Goal: Task Accomplishment & Management: Use online tool/utility

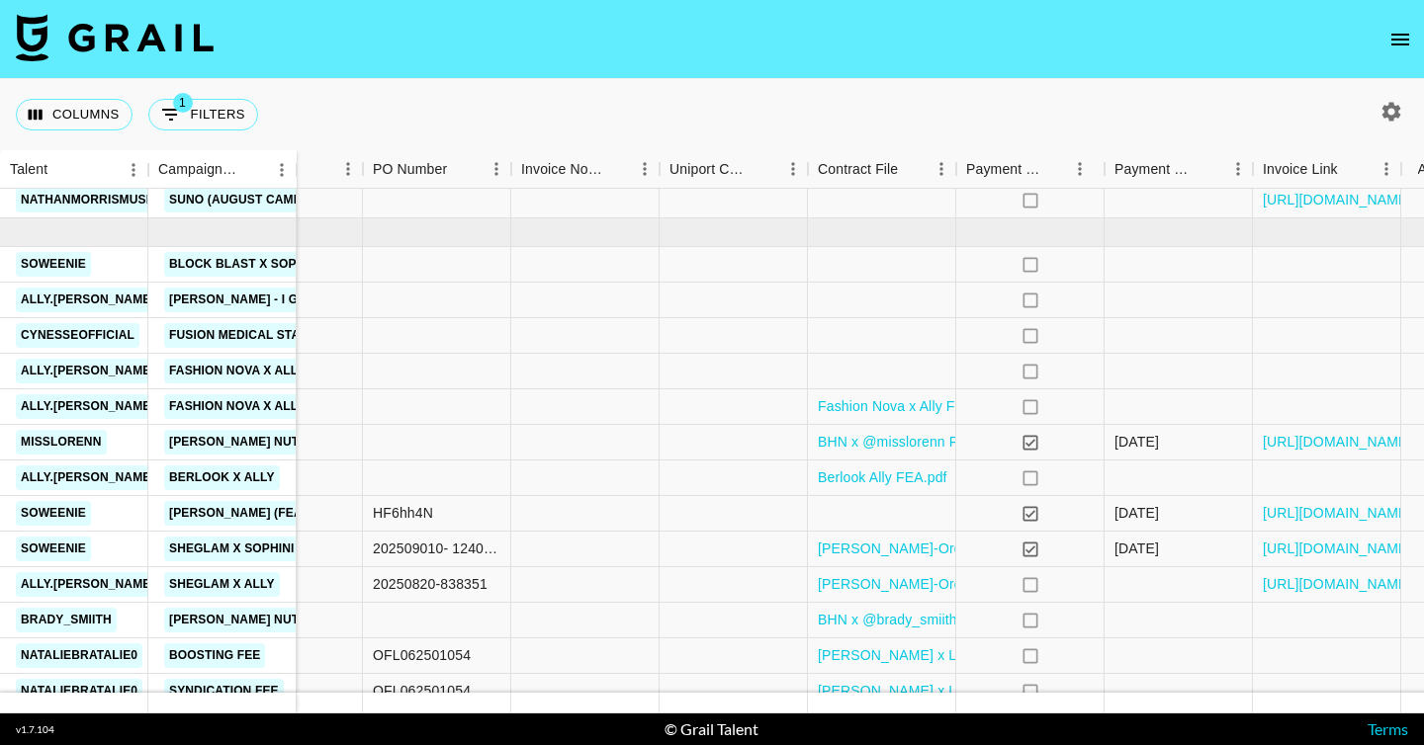
scroll to position [1240, 1951]
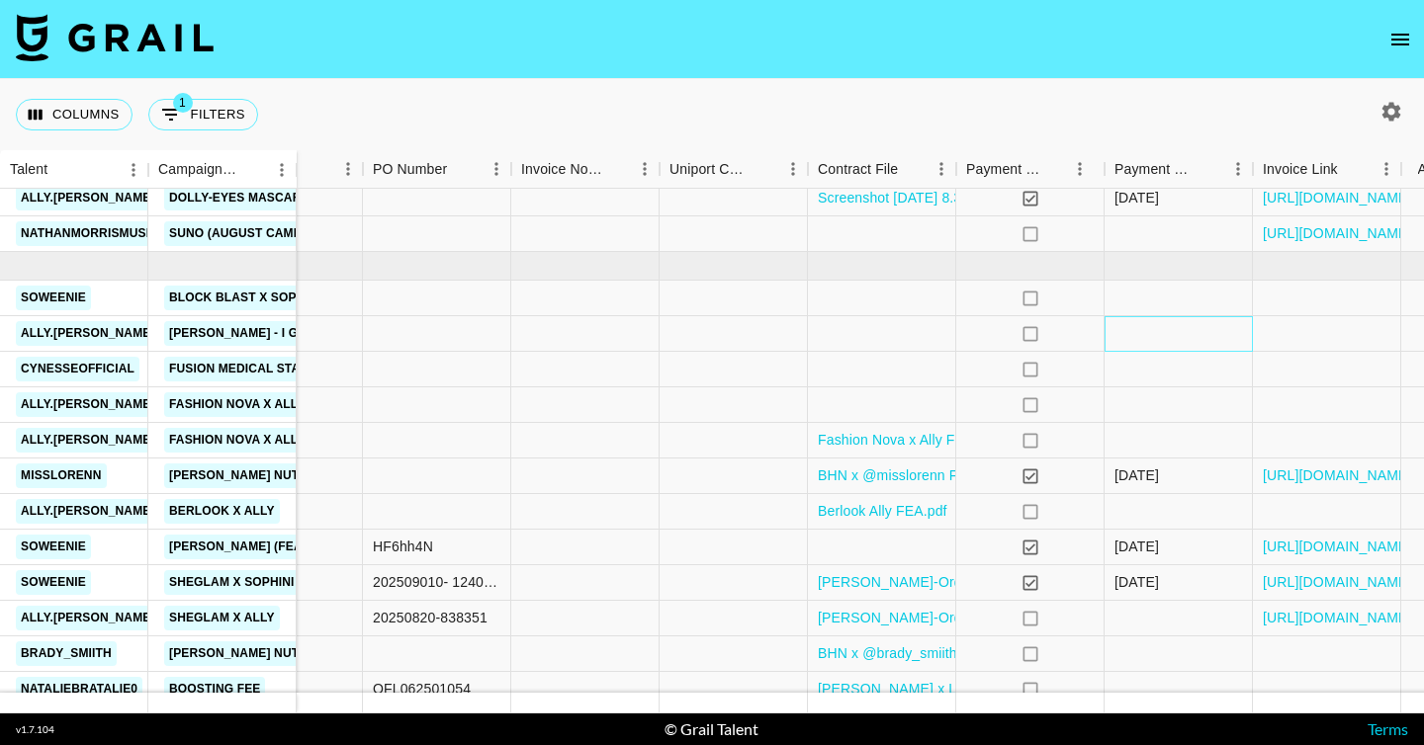
click at [1143, 328] on div at bounding box center [1178, 334] width 148 height 36
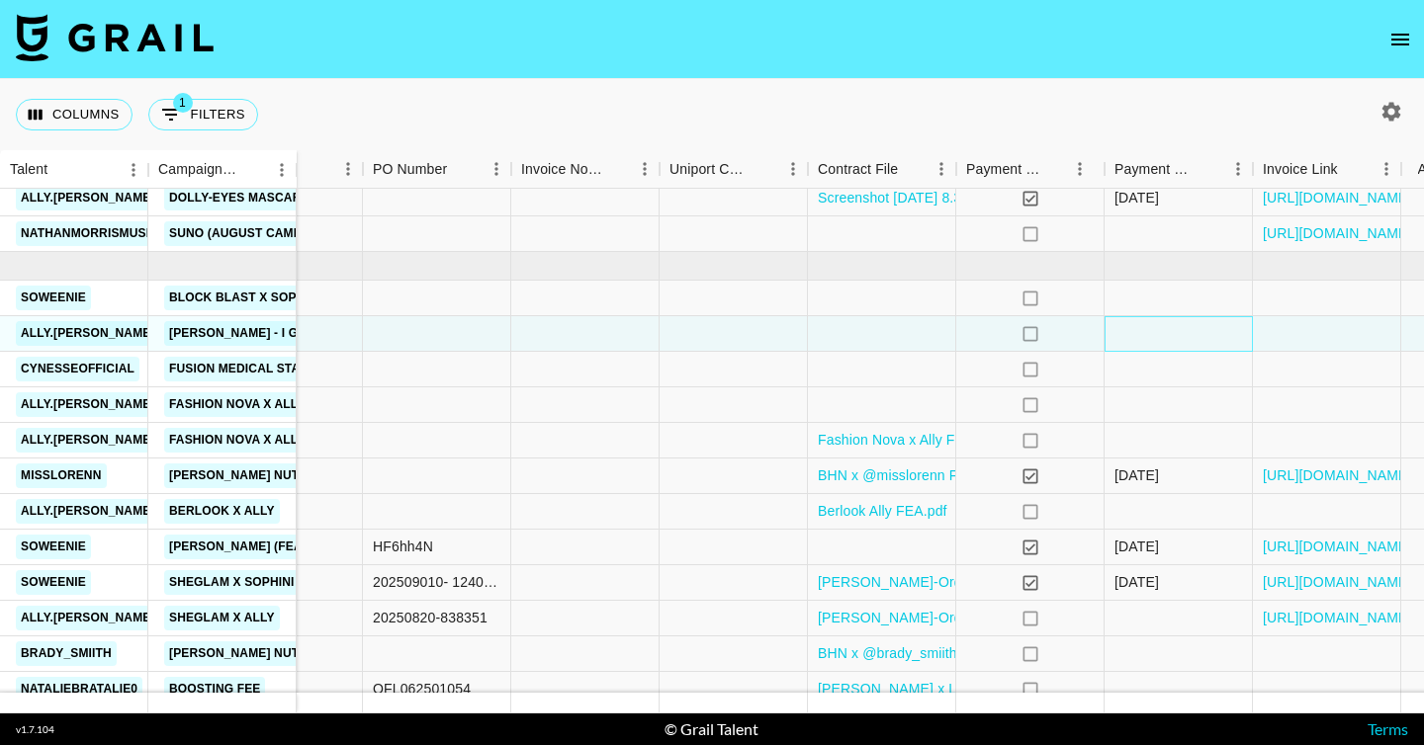
click at [1143, 328] on div at bounding box center [1178, 334] width 148 height 36
click at [1275, 329] on div at bounding box center [1327, 334] width 148 height 36
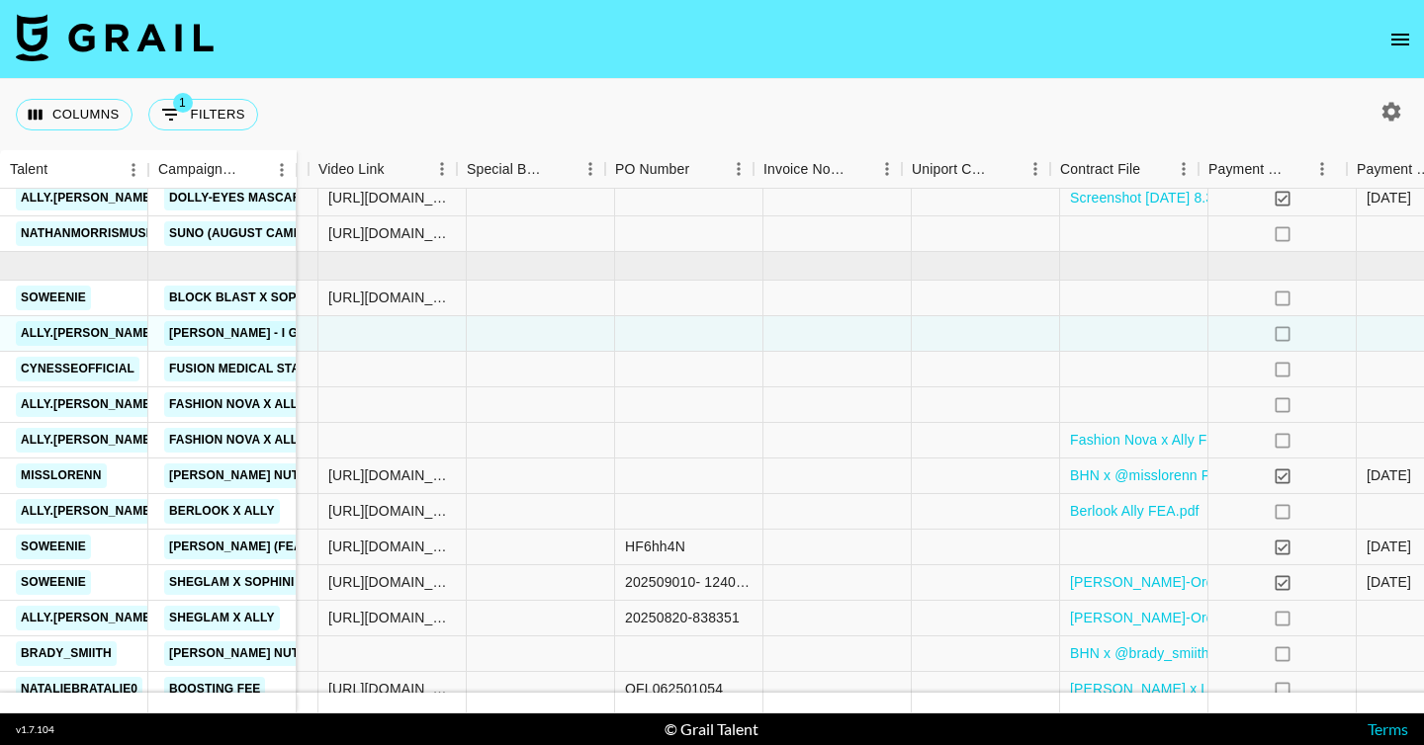
scroll to position [1240, 1698]
click at [373, 332] on div at bounding box center [393, 334] width 148 height 36
type input "https://www.tiktok.com/@ally.enlow/video/7555708192924126478?is_from_webapp=1&s…"
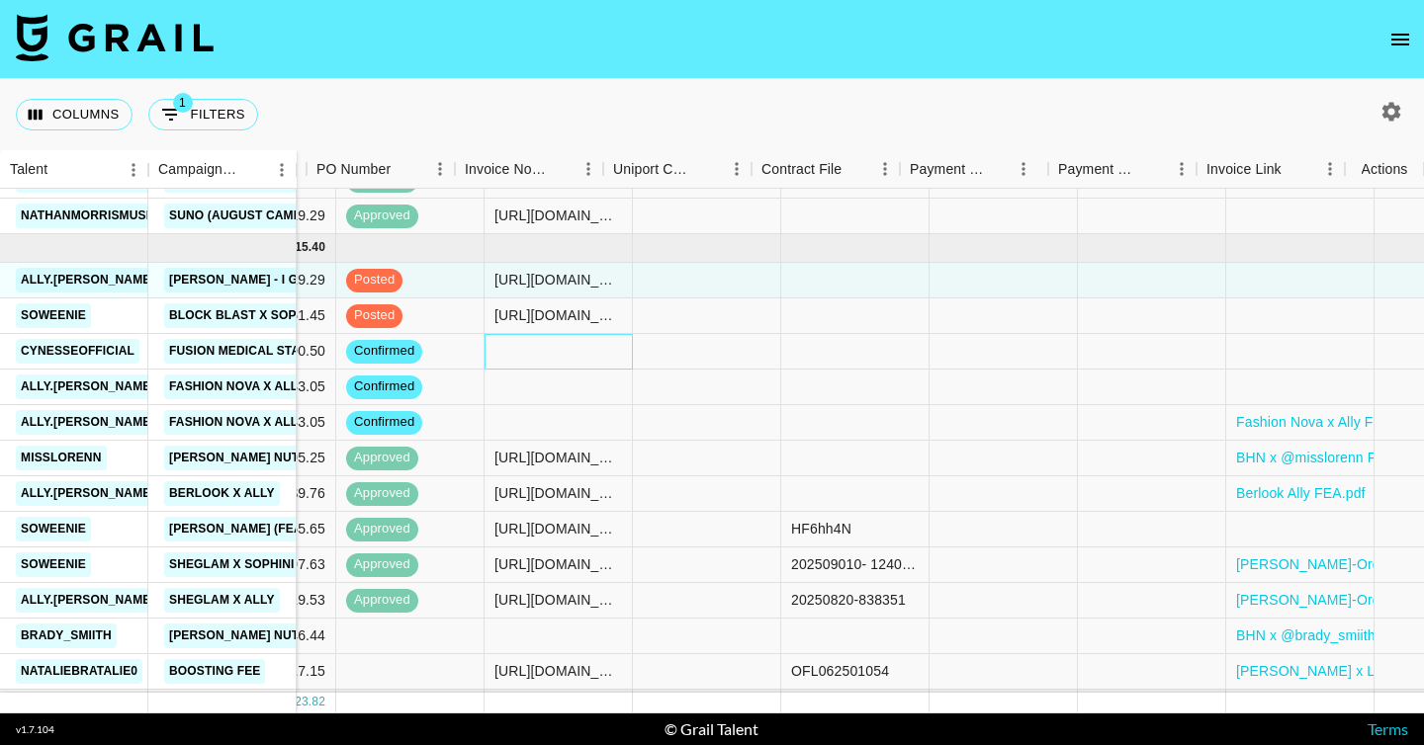
scroll to position [1258, 2007]
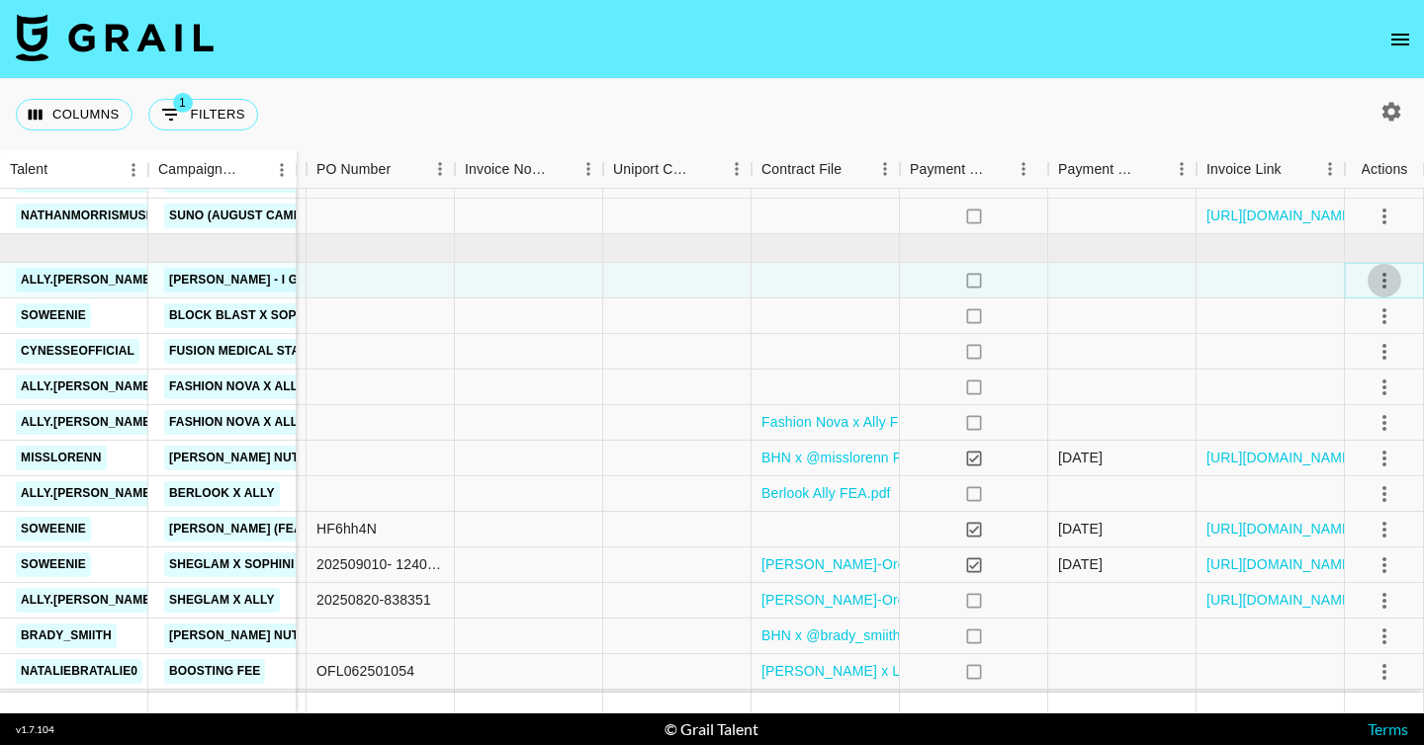
click at [1389, 276] on icon "select merge strategy" at bounding box center [1384, 281] width 24 height 24
click at [1349, 471] on div "Approve" at bounding box center [1341, 466] width 60 height 24
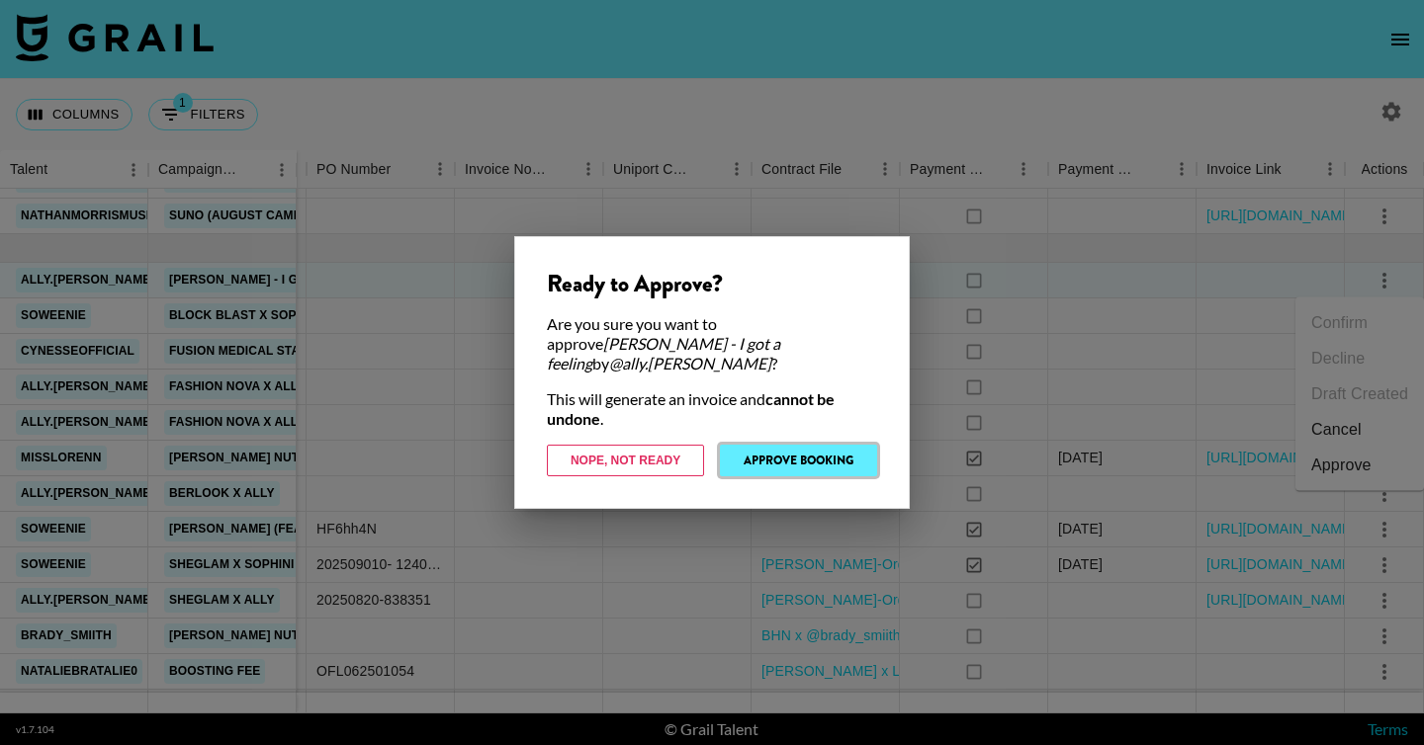
click at [846, 459] on button "Approve Booking" at bounding box center [798, 461] width 157 height 32
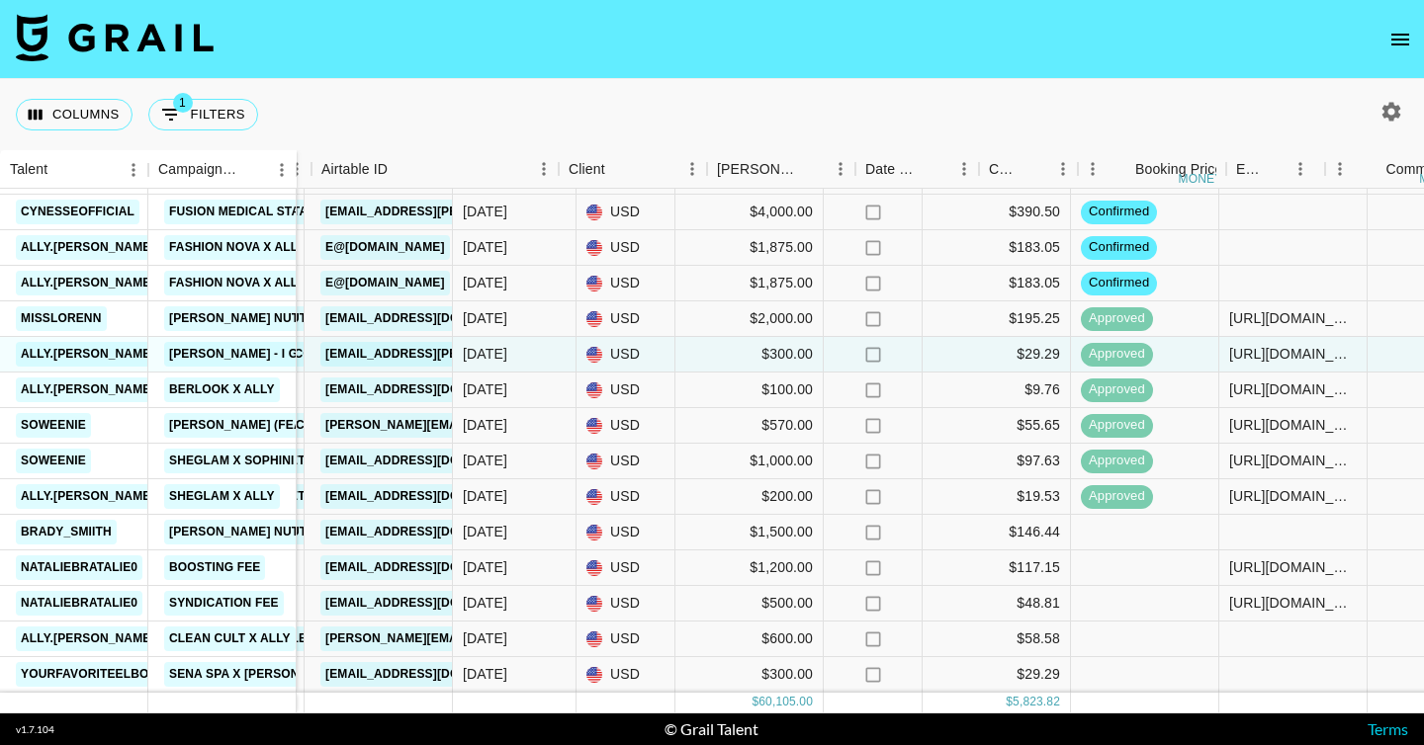
scroll to position [1361, 217]
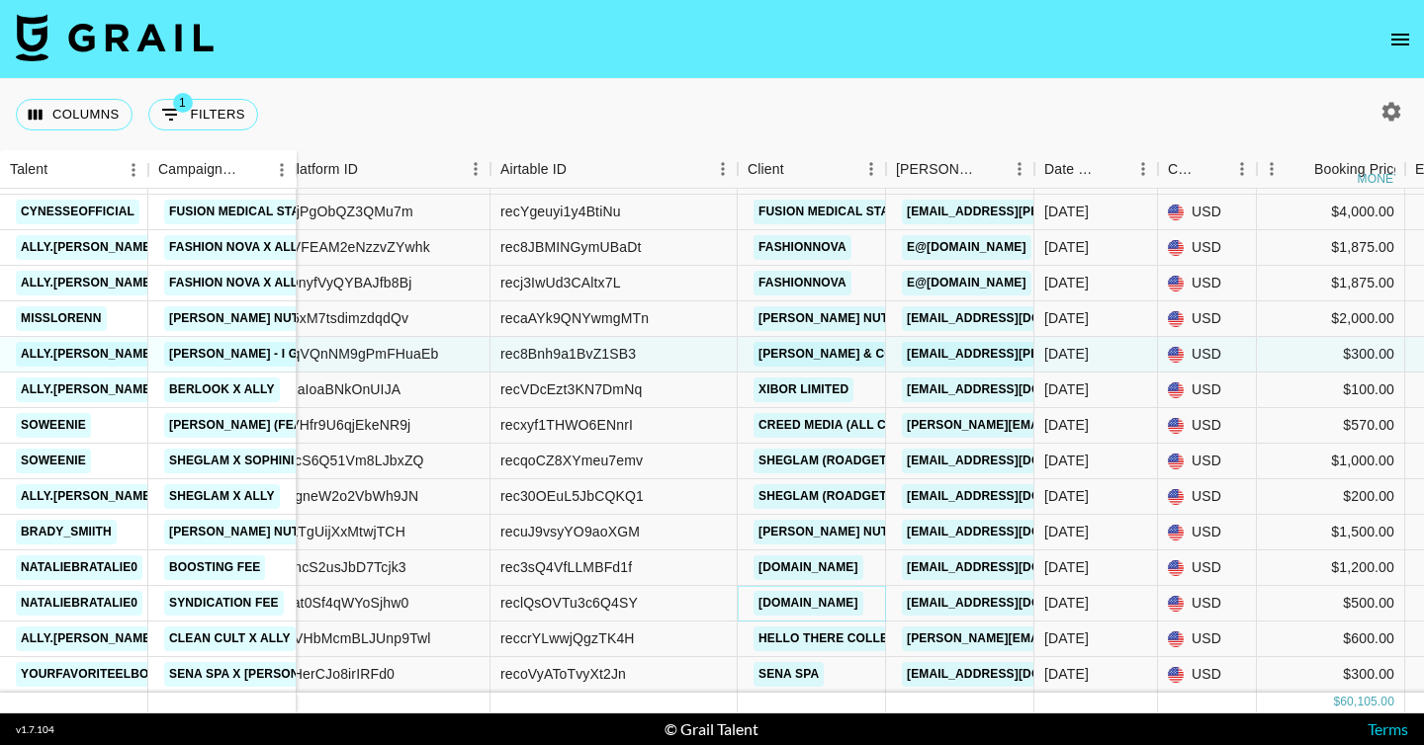
click at [848, 605] on link "[DOMAIN_NAME]" at bounding box center [808, 603] width 110 height 25
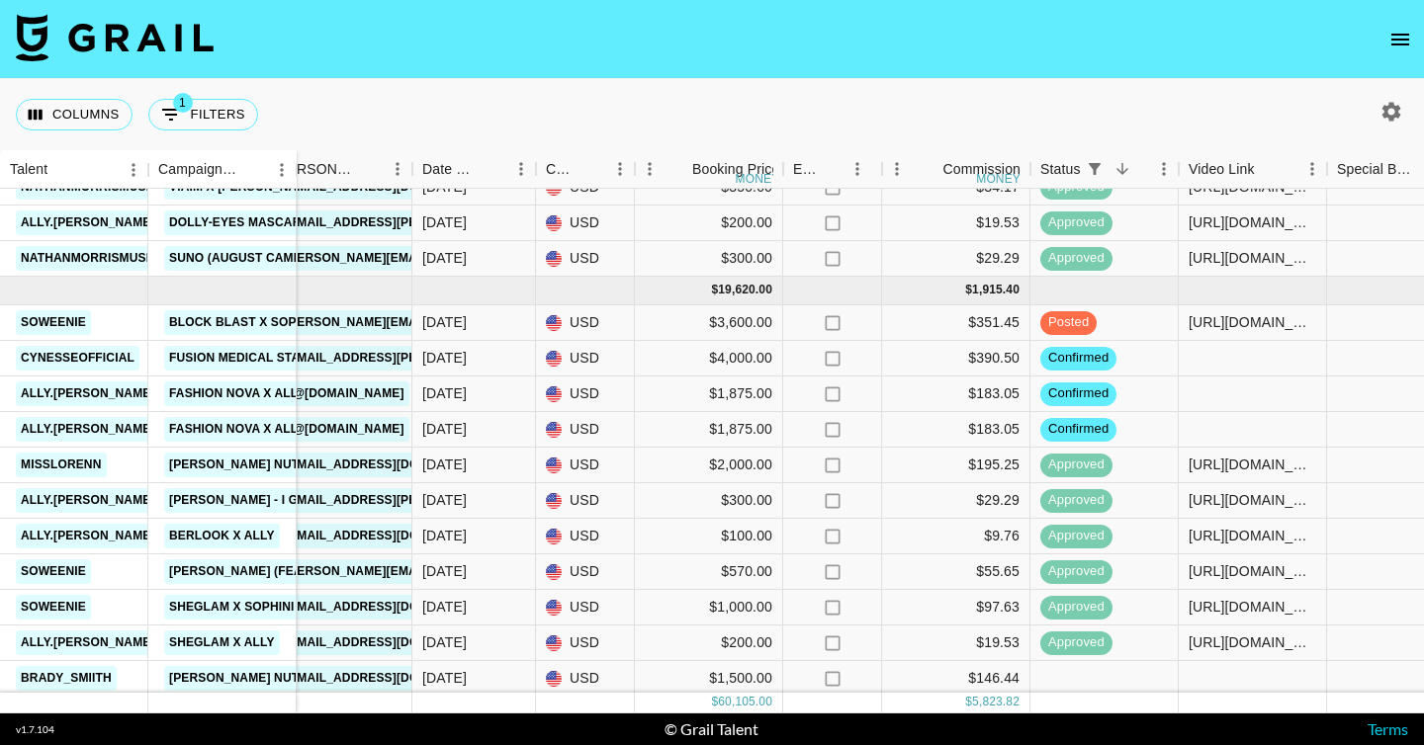
scroll to position [1206, 838]
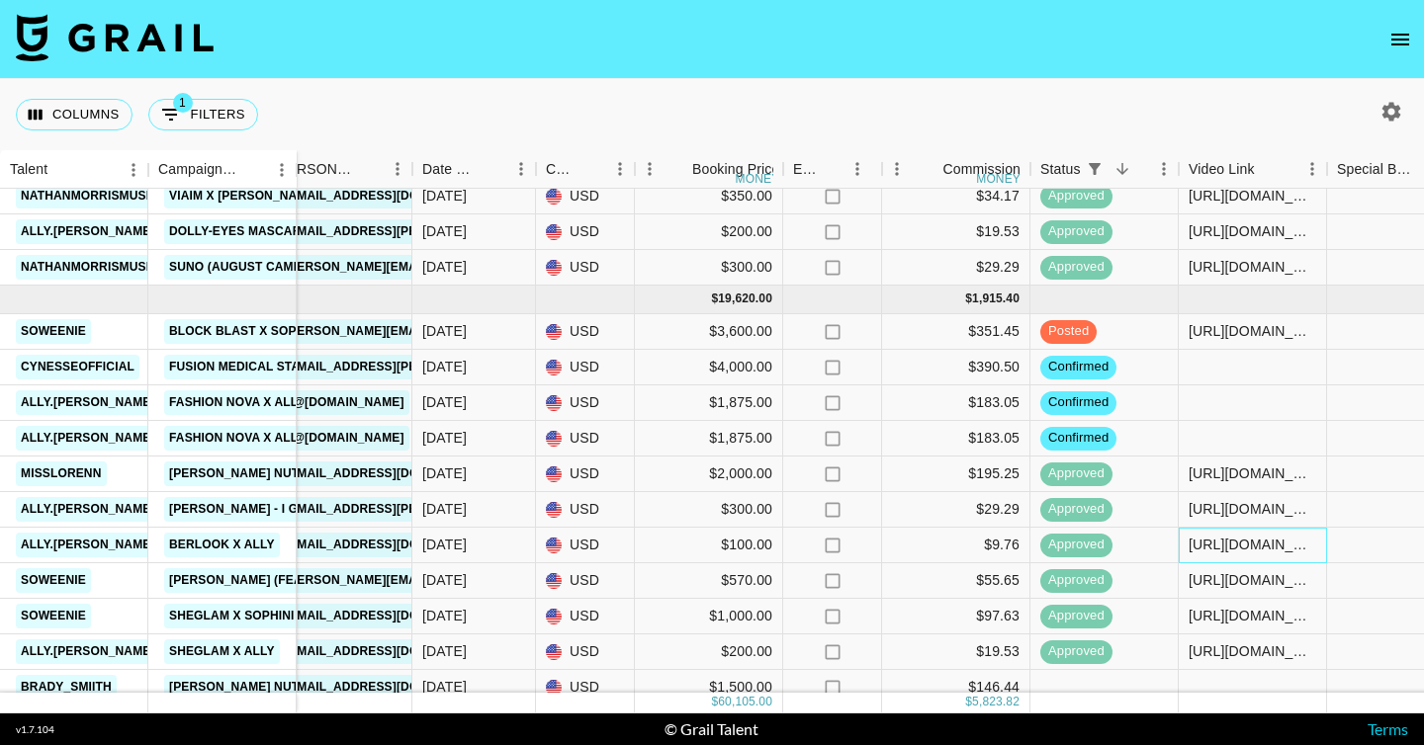
click at [1239, 548] on div "https://www.instagram.com/p/DPK9oxaDE4Q/" at bounding box center [1252, 545] width 128 height 20
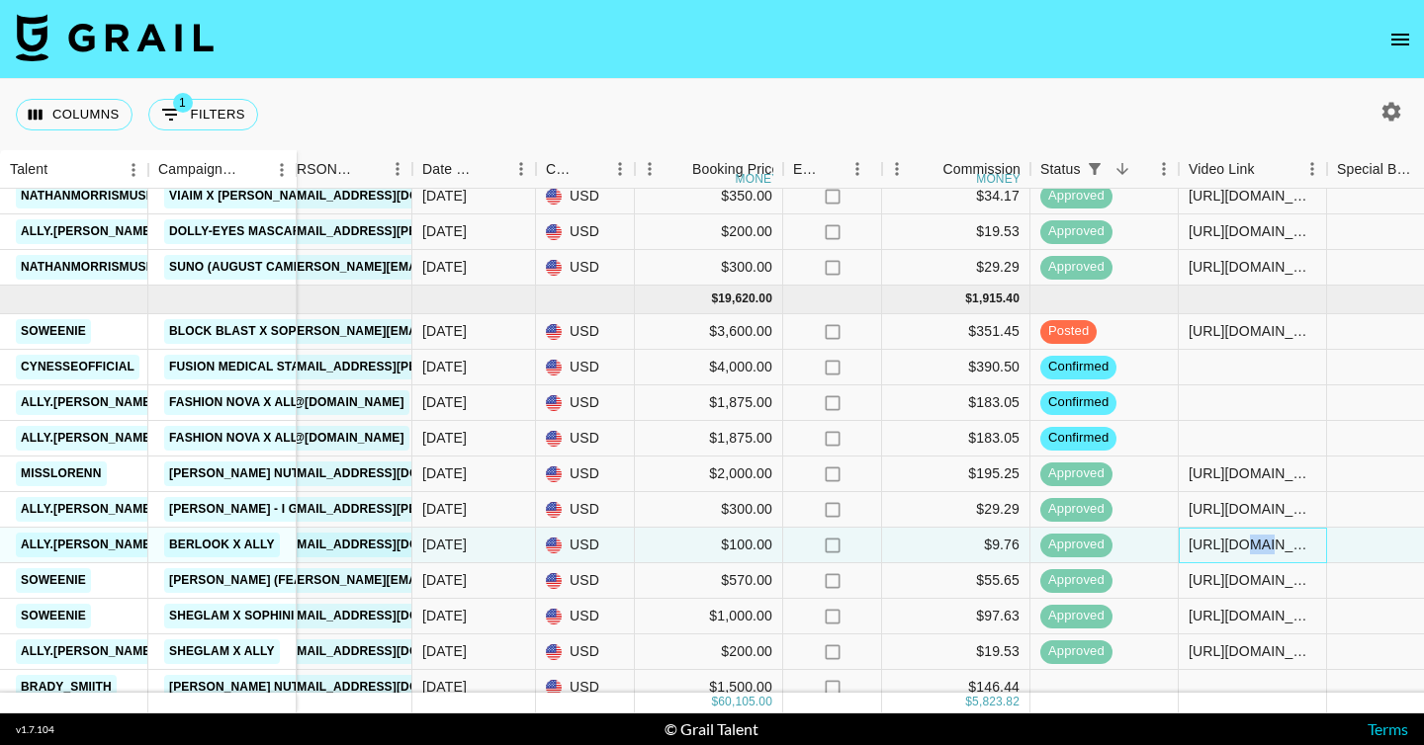
click at [1239, 548] on div "https://www.instagram.com/p/DPK9oxaDE4Q/" at bounding box center [1252, 545] width 128 height 20
click at [1239, 548] on div "https://www.instagram.com/p/DPK9oxaDE4Q/" at bounding box center [1251, 545] width 145 height 20
click at [1239, 548] on input "https://www.instagram.com/p/DPK9oxaDE4Q/" at bounding box center [1251, 545] width 145 height 16
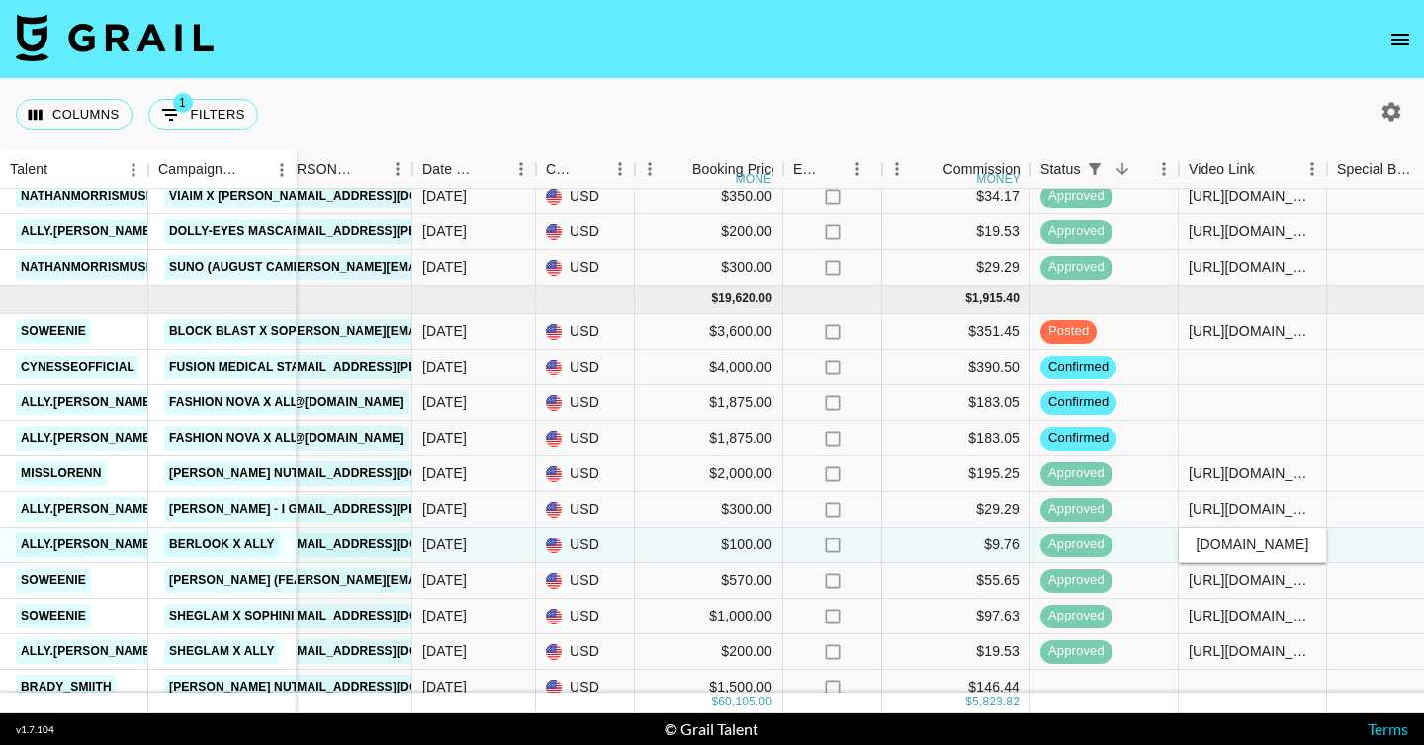
click at [1239, 548] on input "https://www.instagram.com/p/DPK9oxaDE4Q/" at bounding box center [1251, 545] width 145 height 16
click at [1155, 63] on nav at bounding box center [712, 39] width 1424 height 79
